Goal: Transaction & Acquisition: Obtain resource

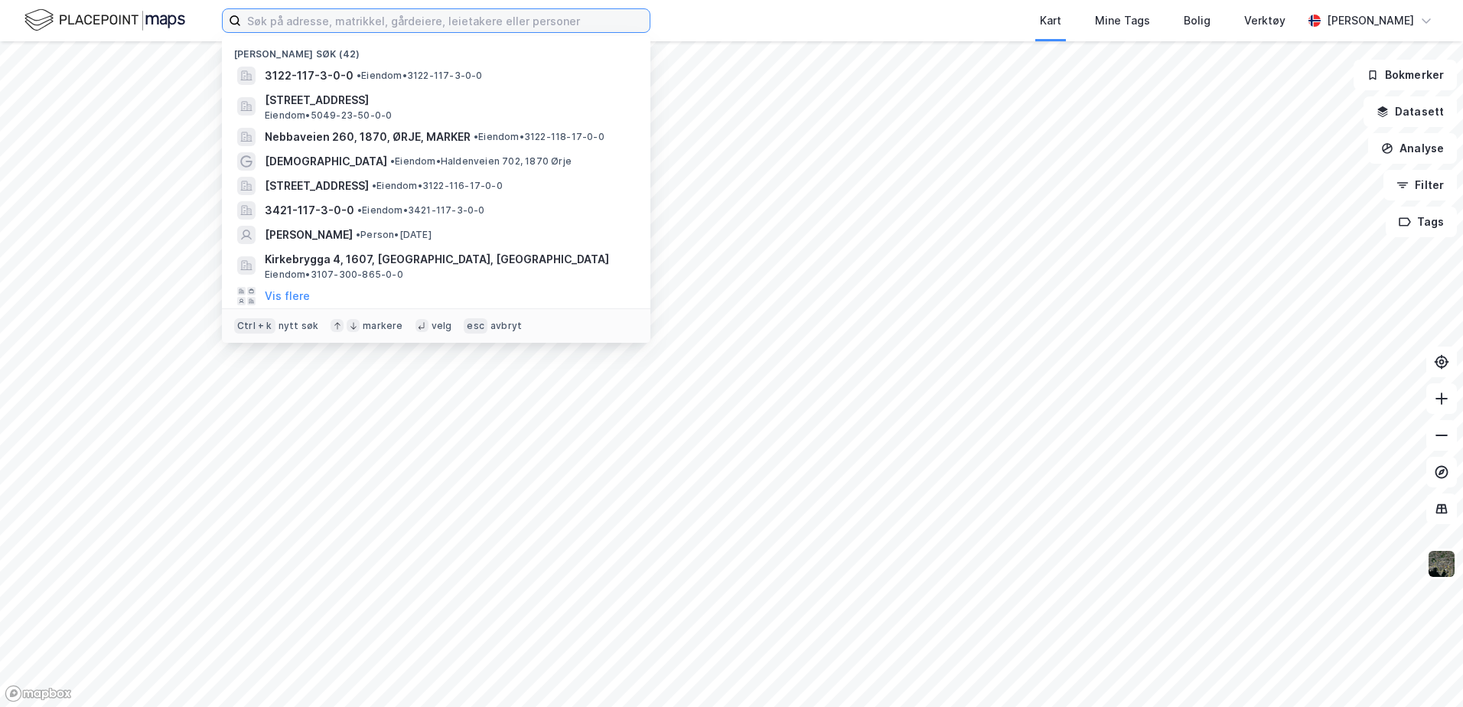
click at [297, 25] on input at bounding box center [445, 20] width 409 height 23
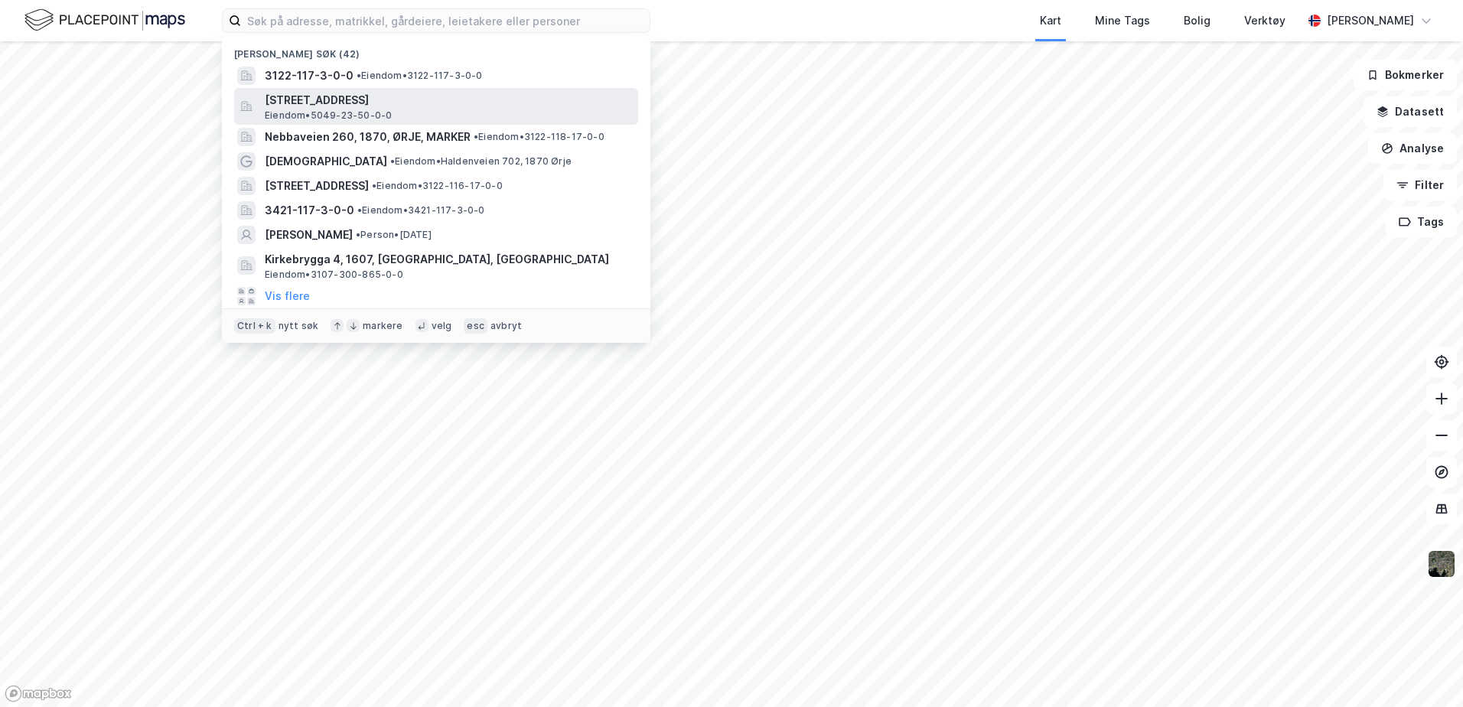
click at [404, 100] on span "[STREET_ADDRESS]" at bounding box center [448, 100] width 367 height 18
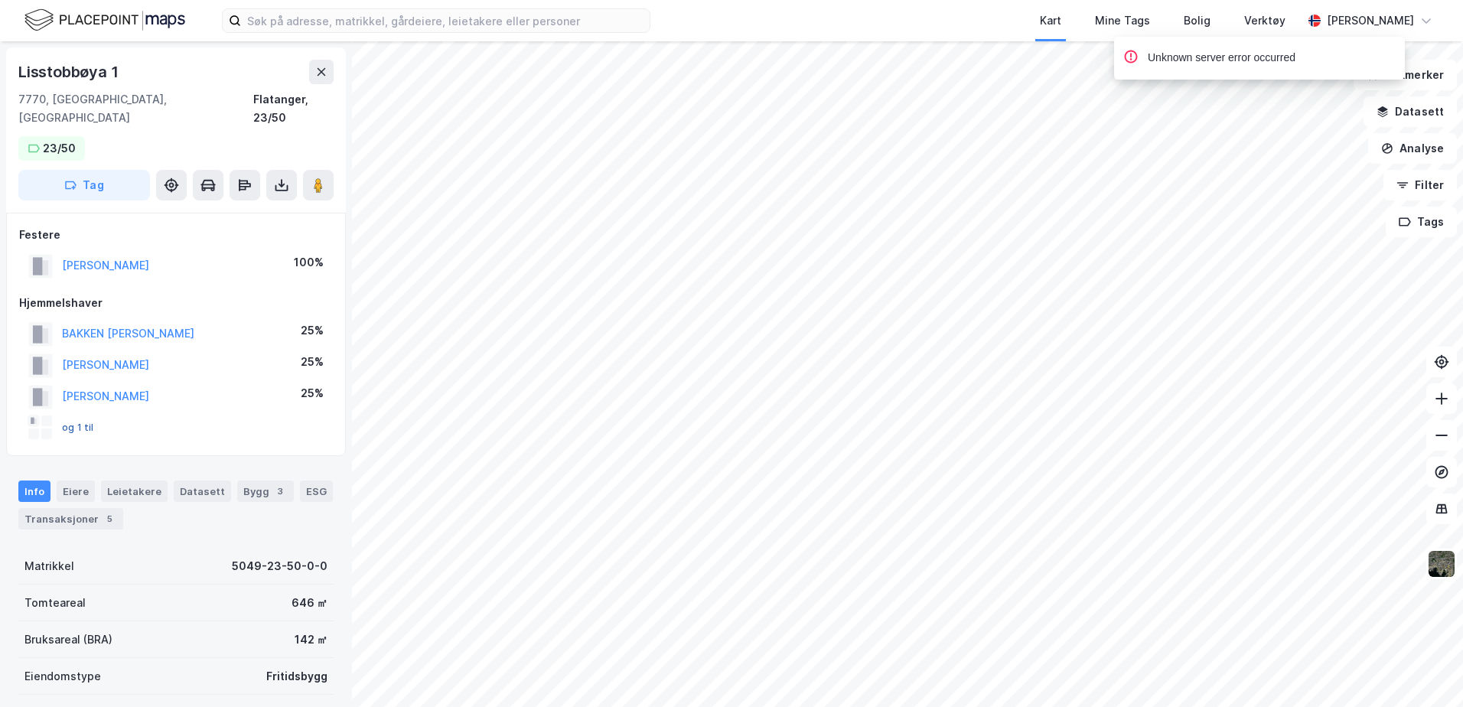
click at [0, 0] on button "og 1 til" at bounding box center [0, 0] width 0 height 0
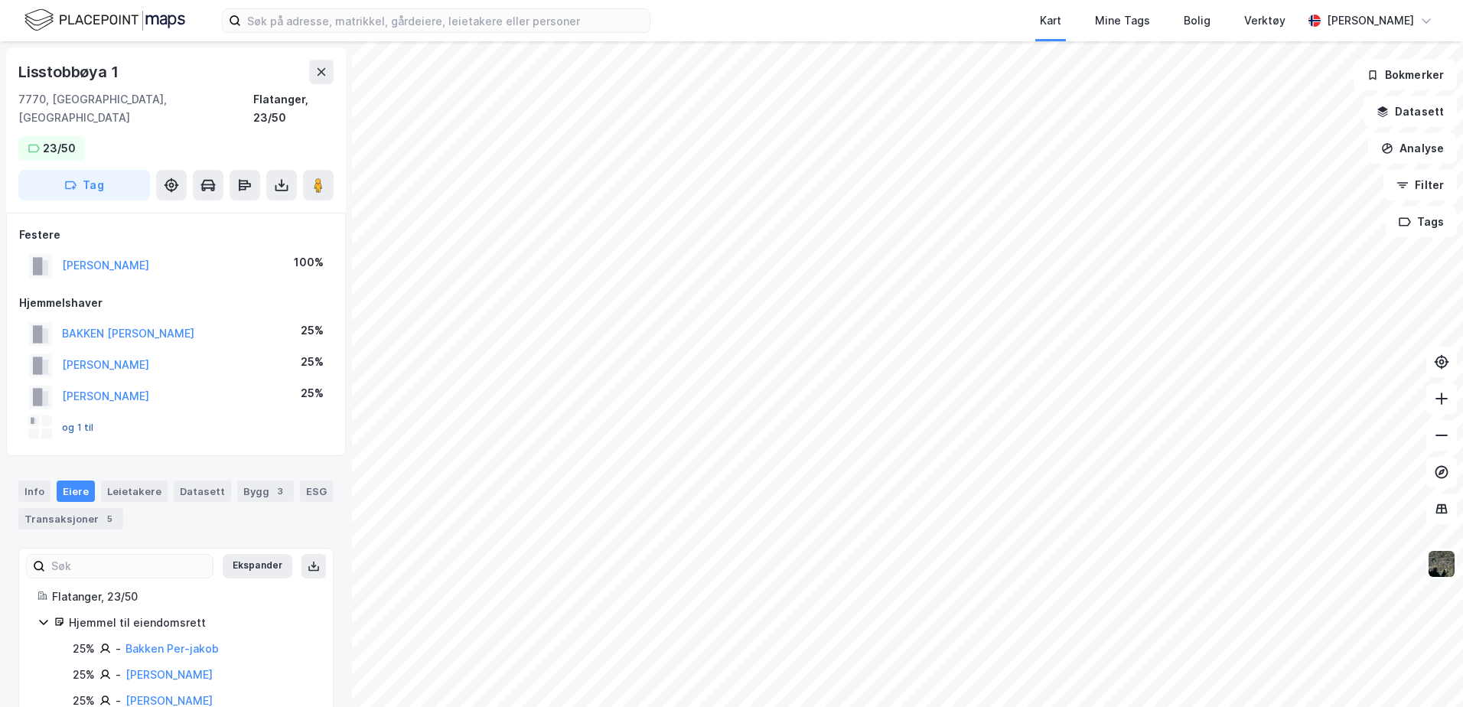
click at [0, 0] on button "og 1 til" at bounding box center [0, 0] width 0 height 0
click at [44, 508] on div "Transaksjoner 5" at bounding box center [70, 518] width 105 height 21
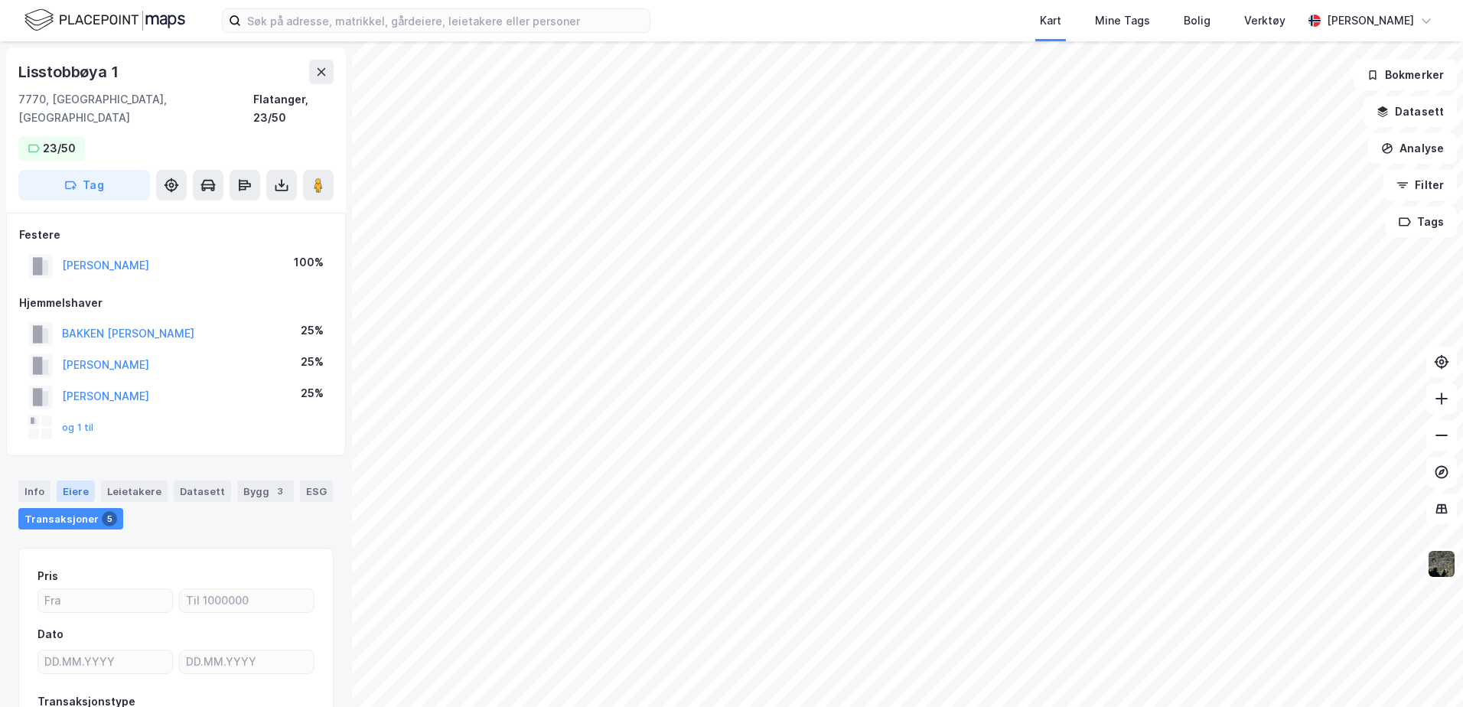
click at [77, 481] on div "Eiere" at bounding box center [76, 491] width 38 height 21
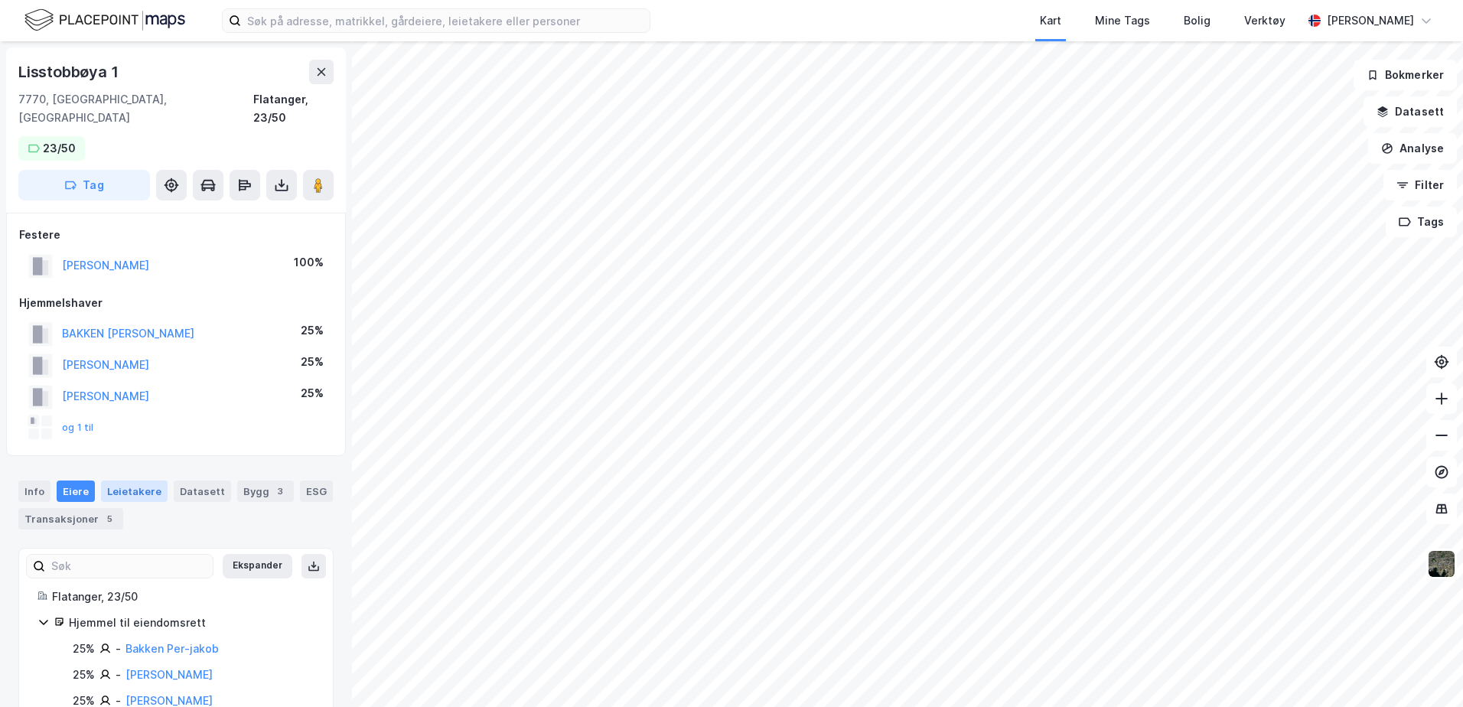
click at [124, 481] on div "Leietakere" at bounding box center [134, 491] width 67 height 21
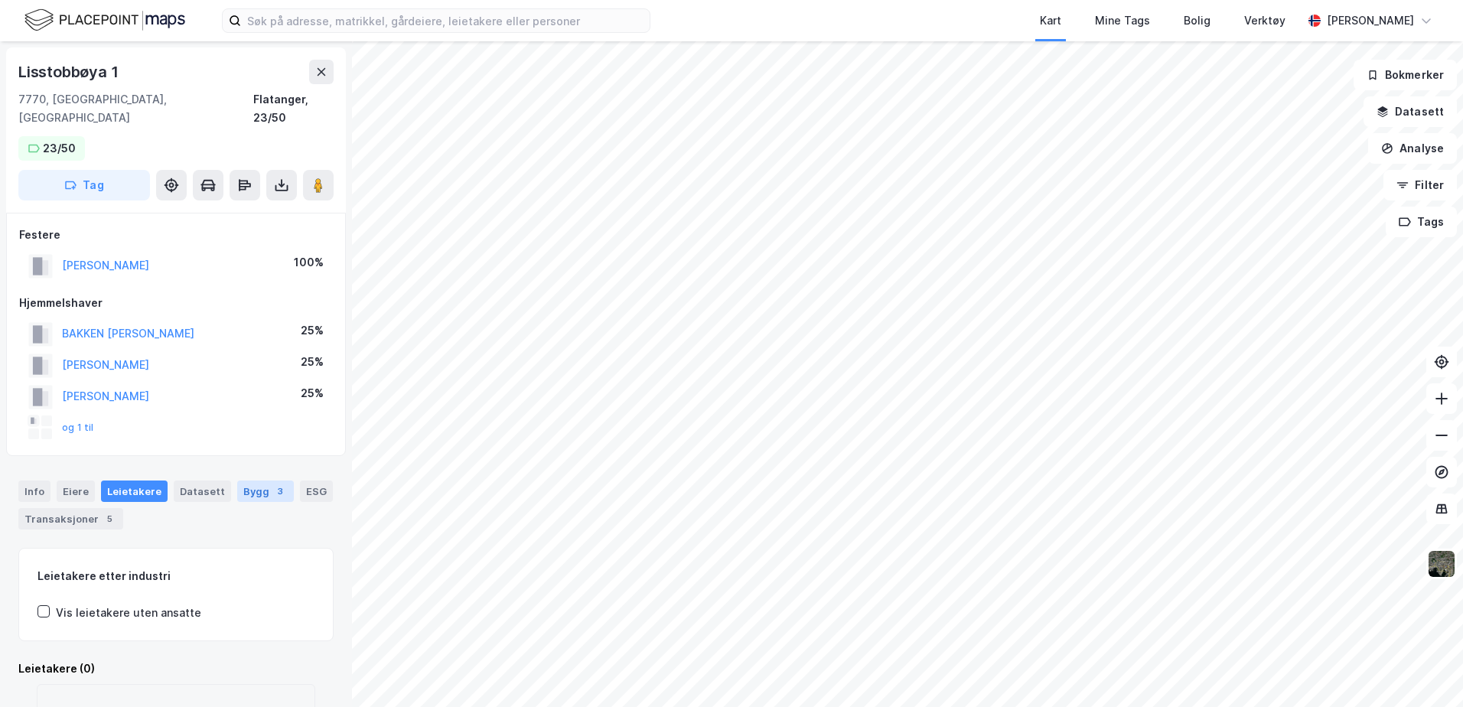
click at [250, 481] on div "Bygg 3" at bounding box center [265, 491] width 57 height 21
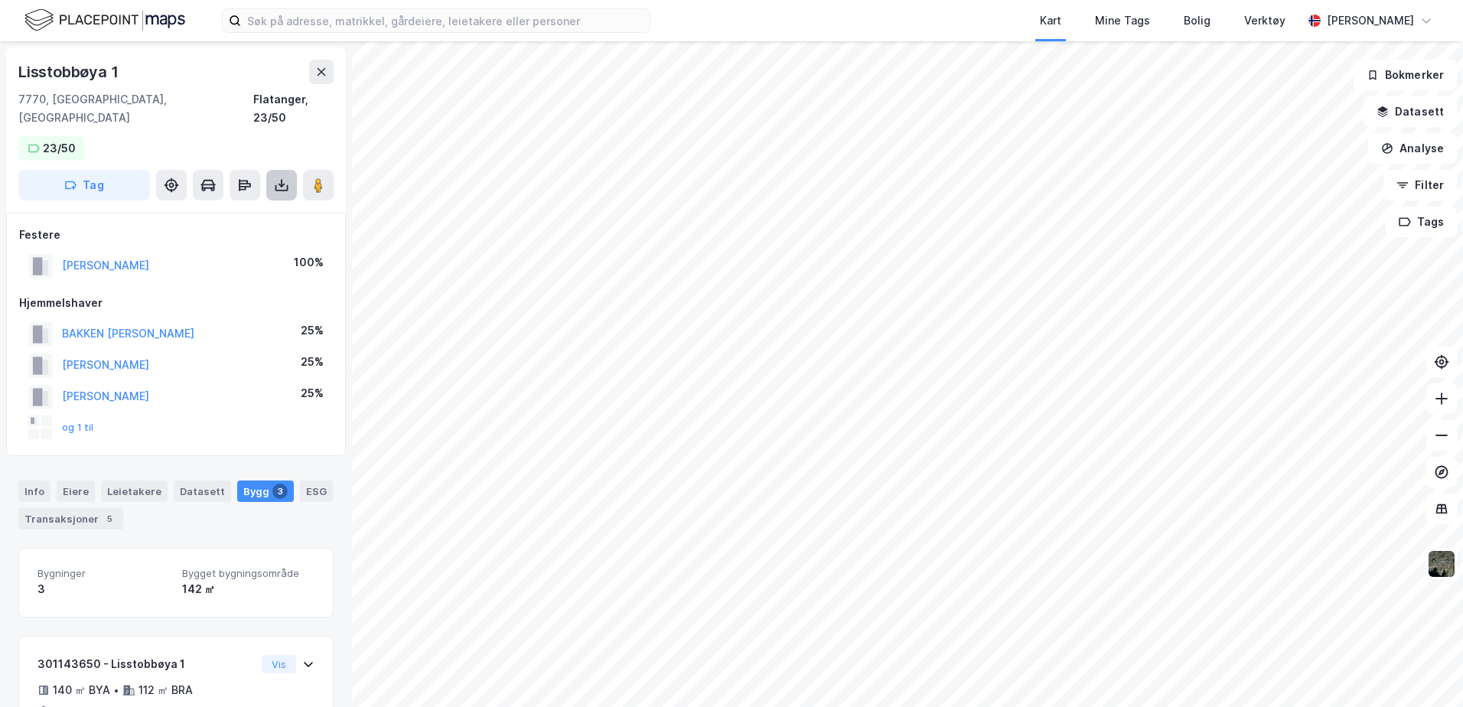
click at [295, 171] on button at bounding box center [281, 185] width 31 height 31
click at [215, 204] on div "Last ned grunnbok" at bounding box center [215, 216] width 163 height 24
click at [77, 508] on div "Transaksjoner 5" at bounding box center [70, 518] width 105 height 21
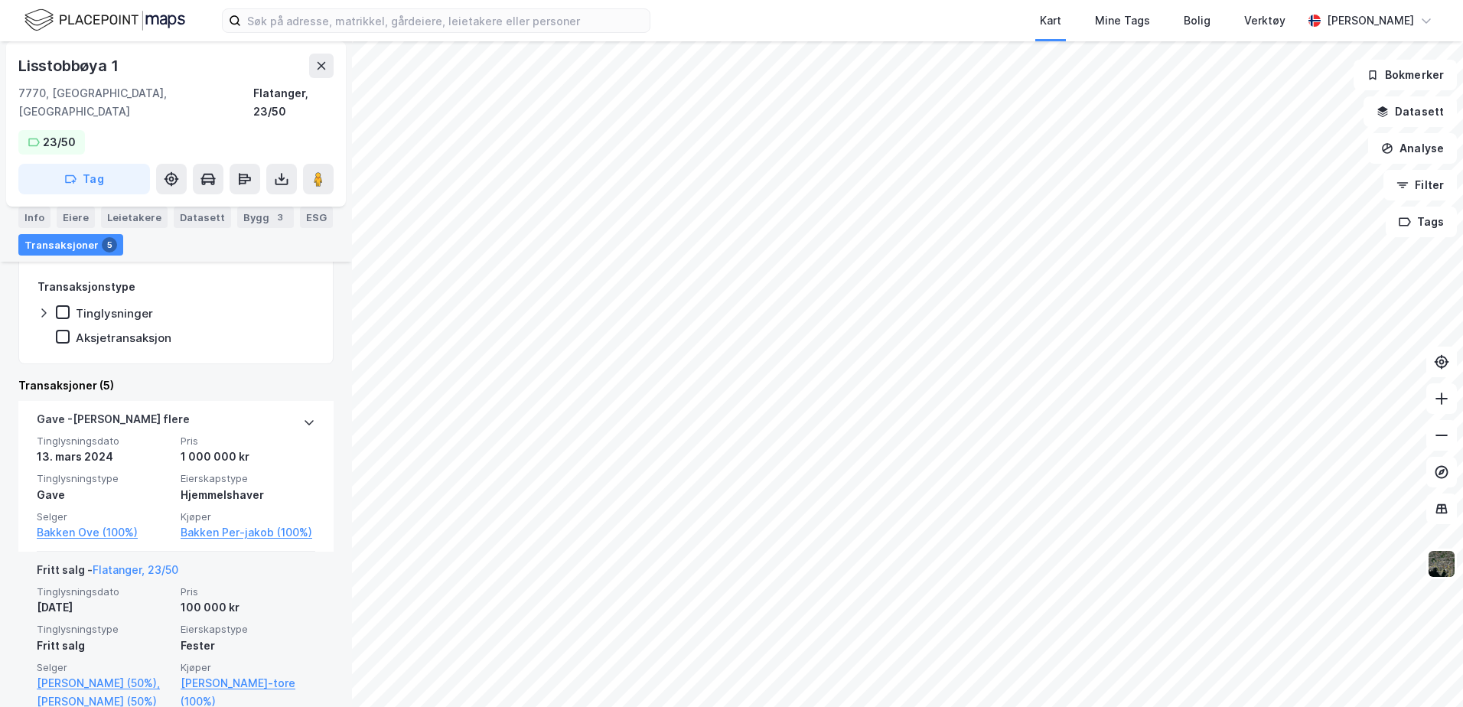
scroll to position [491, 0]
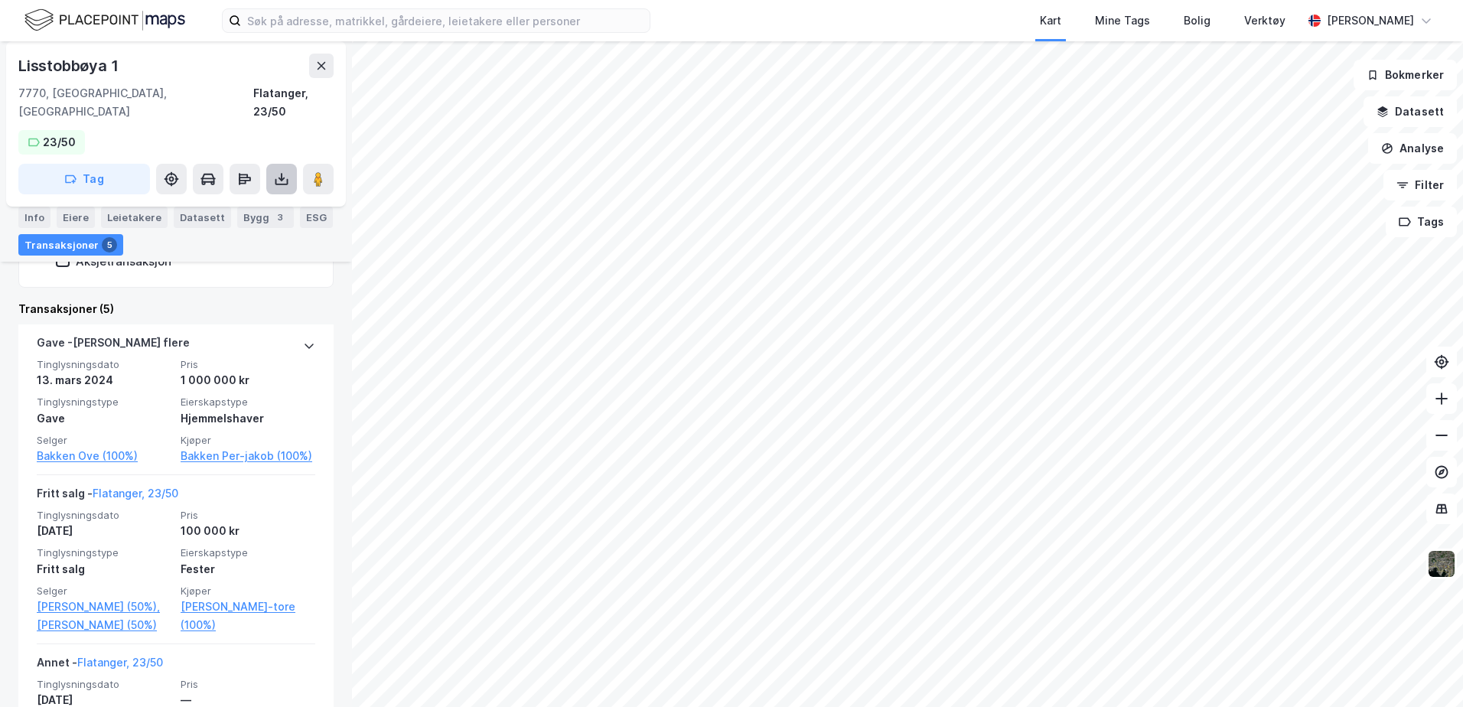
click at [279, 171] on icon at bounding box center [281, 178] width 15 height 15
click at [250, 204] on div "Last ned grunnbok" at bounding box center [205, 210] width 89 height 12
click at [227, 228] on div "Last ned matrikkelrapport" at bounding box center [224, 234] width 126 height 12
